Goal: Task Accomplishment & Management: Manage account settings

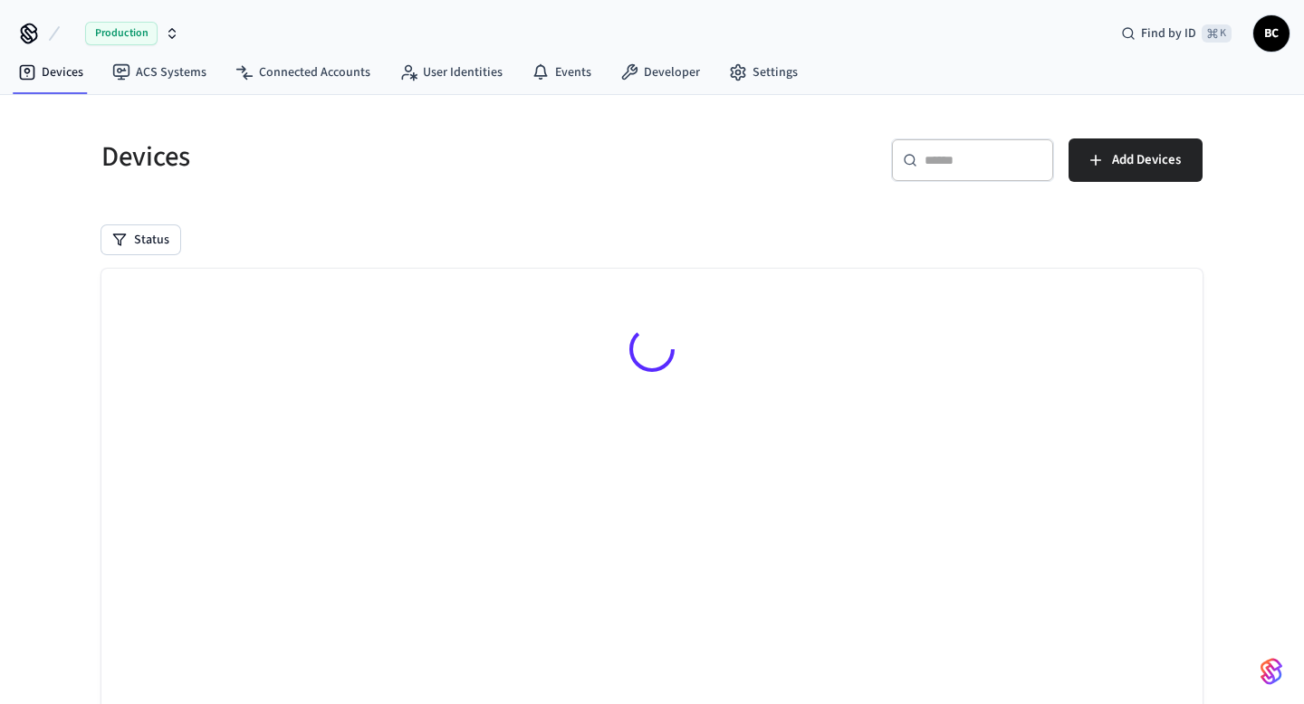
click at [1271, 36] on span "BC" at bounding box center [1271, 33] width 33 height 33
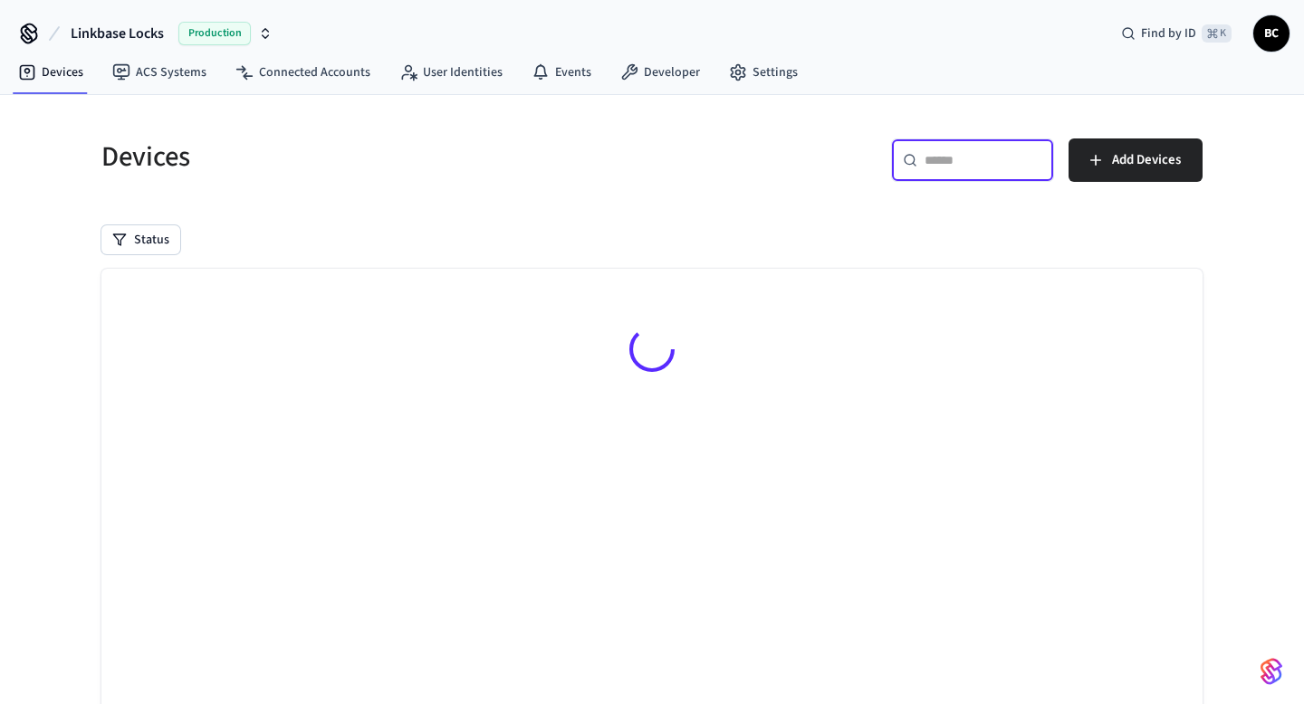
click at [950, 155] on input "text" at bounding box center [983, 160] width 118 height 18
type input "*"
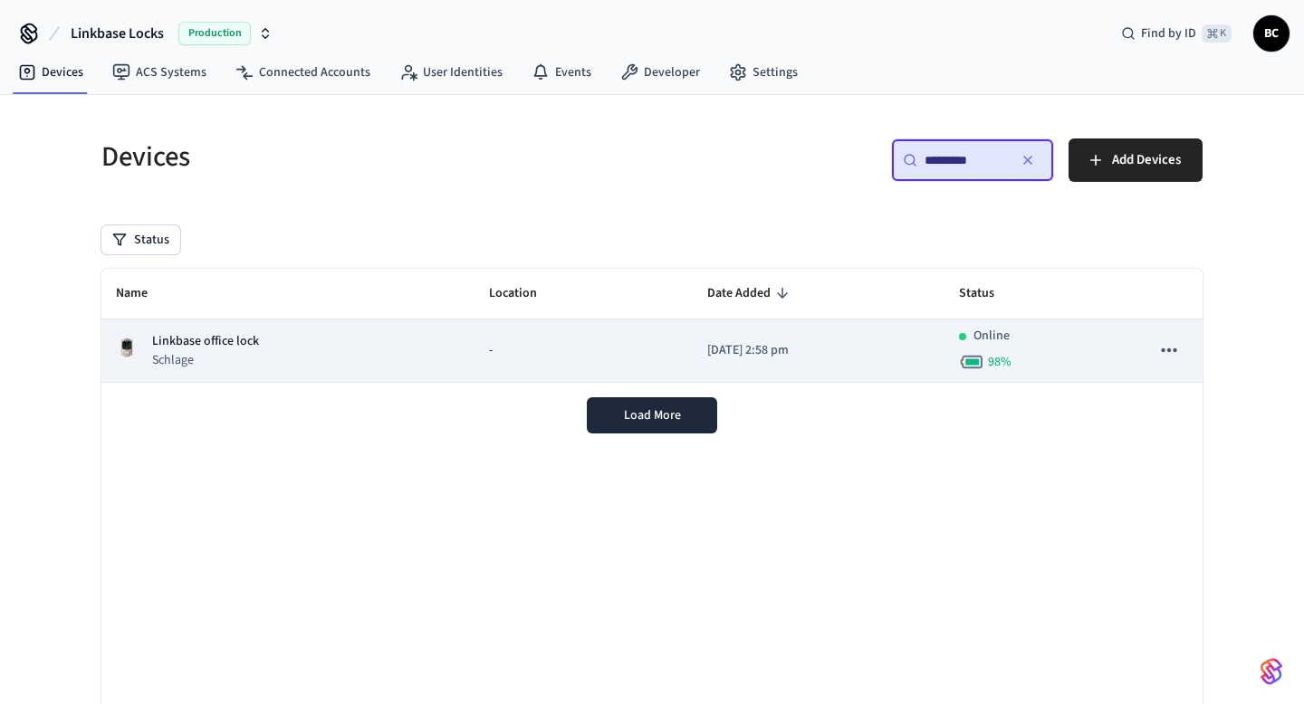
type input "********"
click at [645, 338] on td "-" at bounding box center [583, 351] width 218 height 63
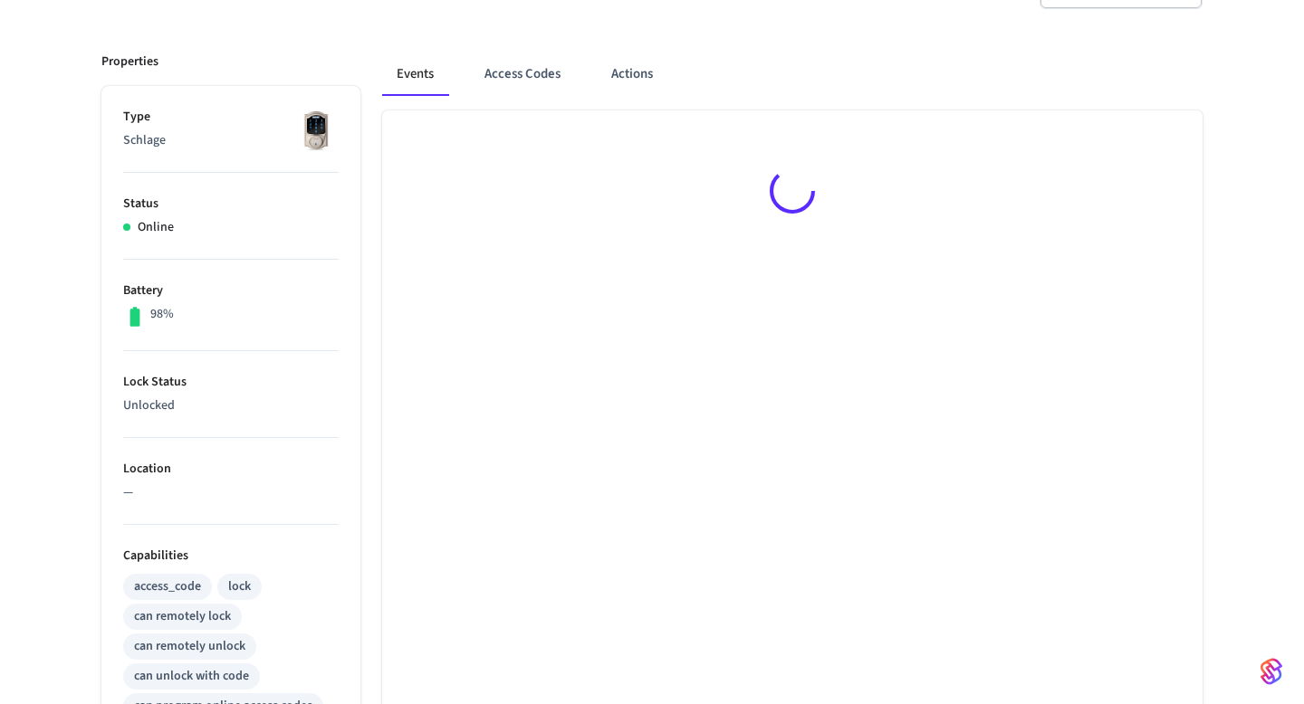
scroll to position [610, 0]
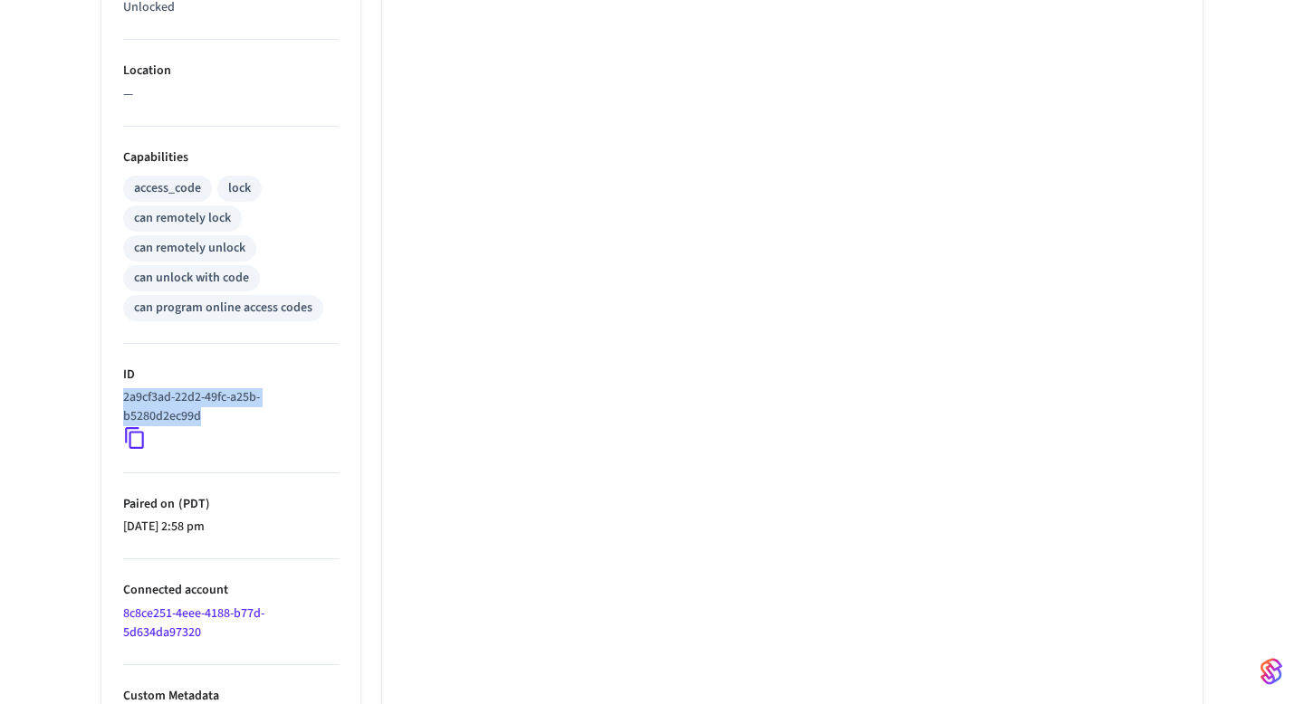
drag, startPoint x: 202, startPoint y: 415, endPoint x: 119, endPoint y: 400, distance: 83.8
click at [119, 400] on ul "Type Schlage Status Online Battery 98% Lock Status Unlocked Location — Capabili…" at bounding box center [230, 210] width 259 height 1045
copy p "2a9cf3ad-22d2-49fc-a25b-b5280d2ec99d"
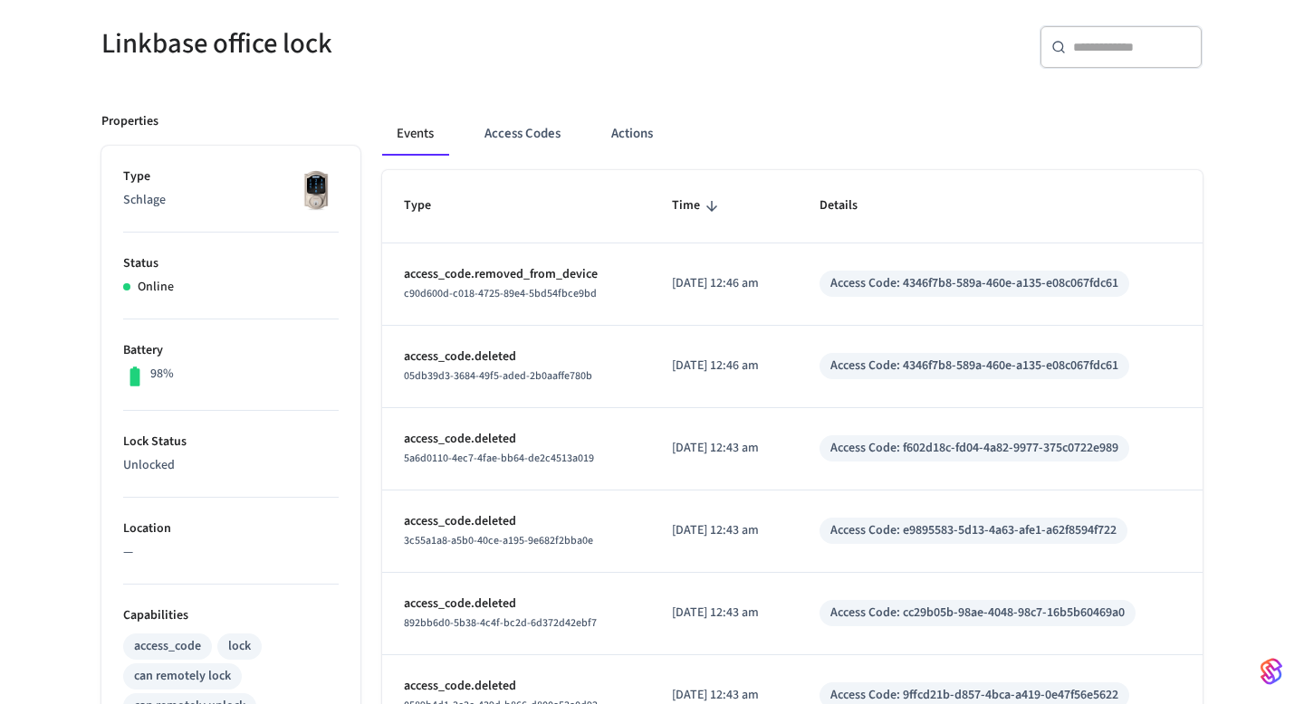
scroll to position [151, 0]
click at [554, 134] on button "Access Codes" at bounding box center [522, 134] width 105 height 43
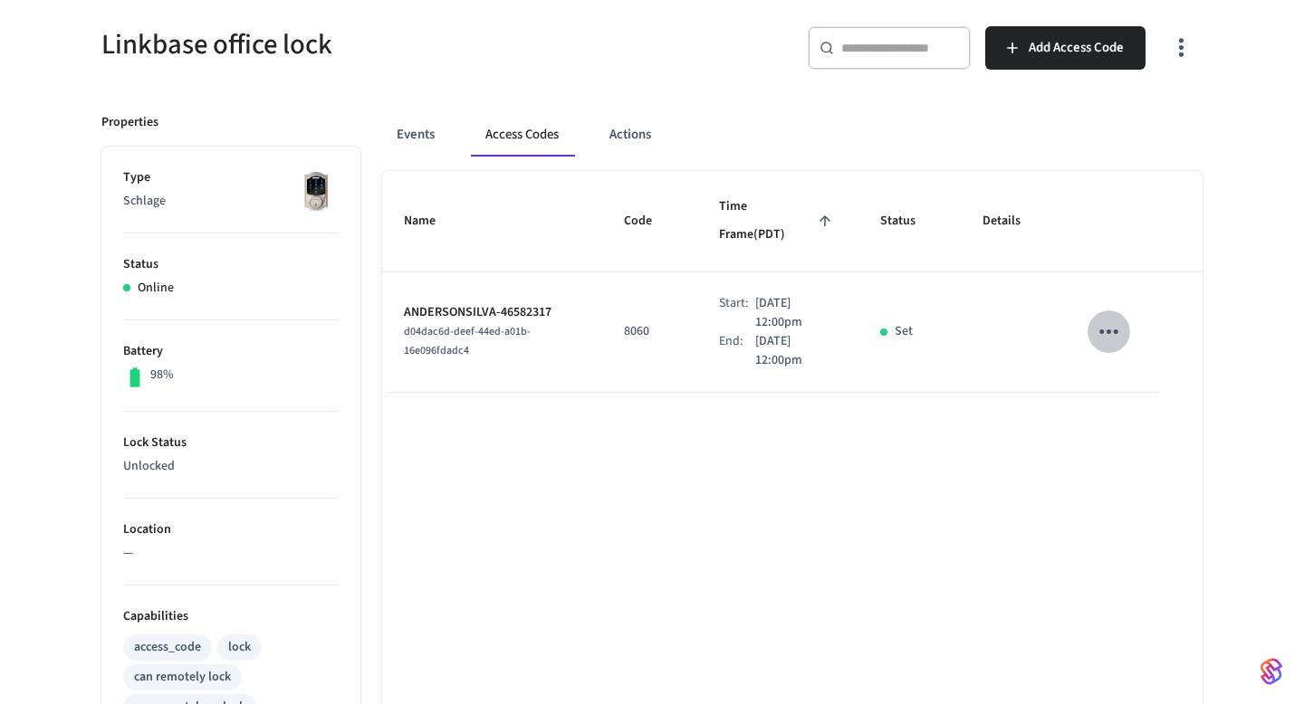
click at [1111, 318] on icon "sticky table" at bounding box center [1108, 332] width 28 height 28
click at [922, 292] on div at bounding box center [652, 352] width 1304 height 704
drag, startPoint x: 477, startPoint y: 322, endPoint x: 402, endPoint y: 310, distance: 76.0
click at [402, 310] on td "ANDERSONSILVA-46582317 d04dac6d-deef-44ed-a01b-16e096fdadc4" at bounding box center [492, 332] width 220 height 120
copy span "d04dac6d-deef-44ed-a01b-16e096fdadc4"
